Goal: Information Seeking & Learning: Learn about a topic

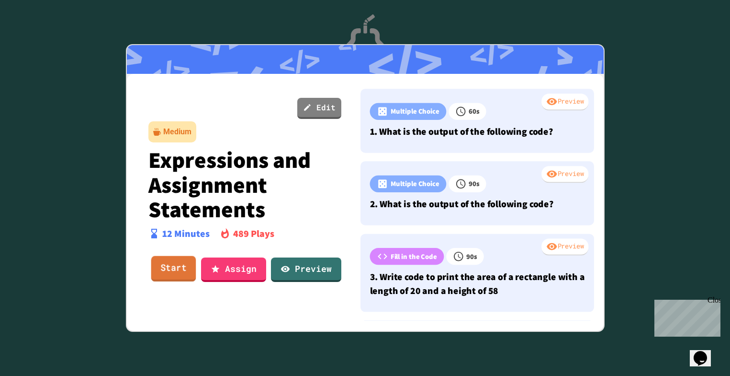
click at [168, 267] on link "Start" at bounding box center [173, 269] width 45 height 26
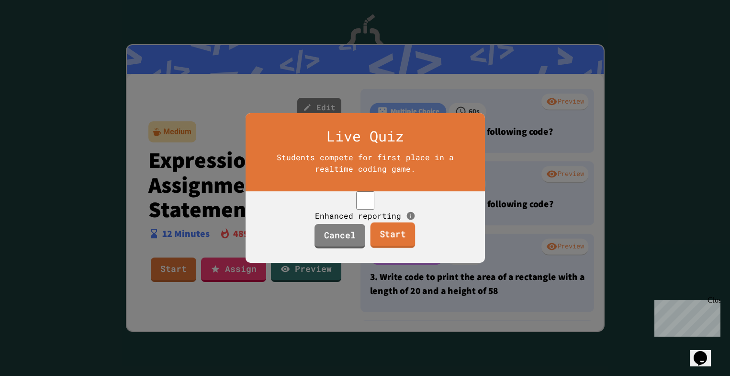
click at [402, 248] on link "Start" at bounding box center [393, 235] width 45 height 26
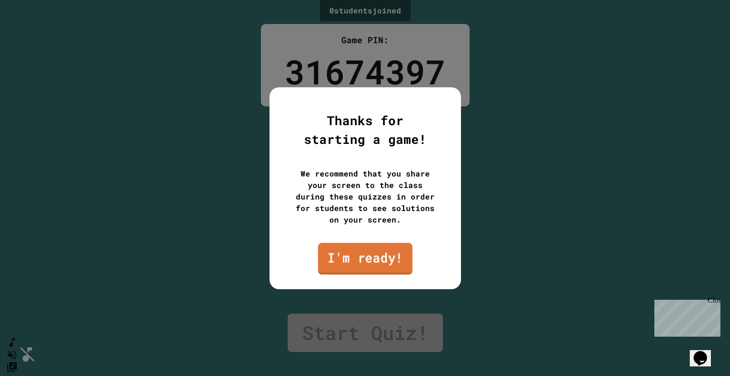
click at [389, 252] on link "I'm ready!" at bounding box center [365, 258] width 94 height 32
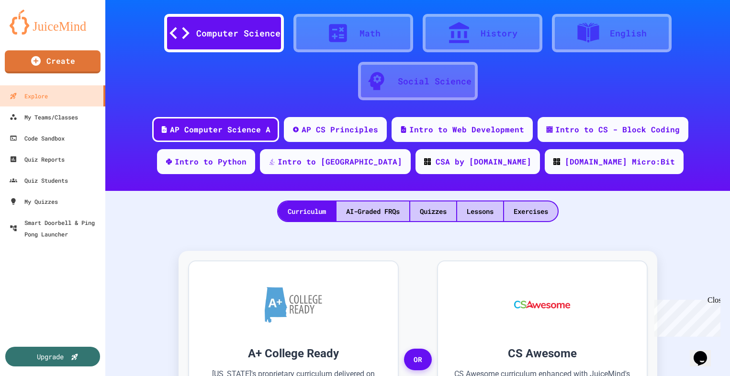
scroll to position [27, 0]
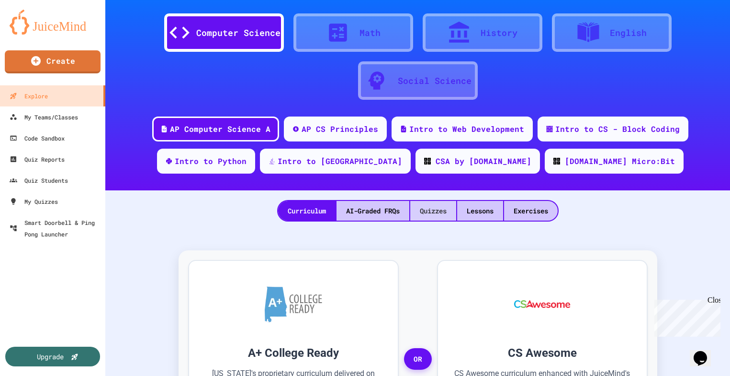
click at [428, 212] on div "Quizzes" at bounding box center [433, 211] width 46 height 20
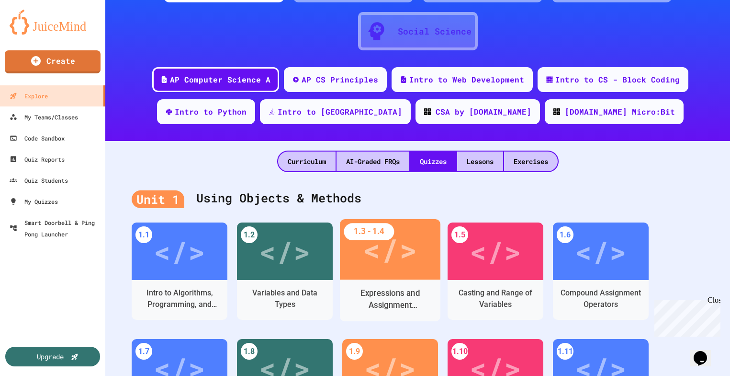
scroll to position [77, 0]
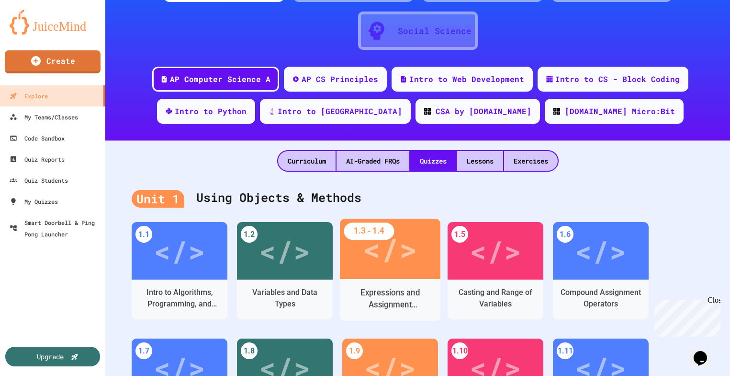
click at [356, 266] on div "</>" at bounding box center [390, 248] width 101 height 60
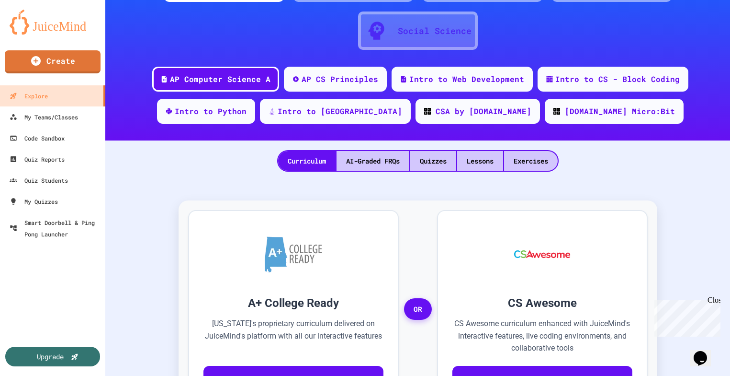
scroll to position [2, 0]
